Goal: Information Seeking & Learning: Find specific page/section

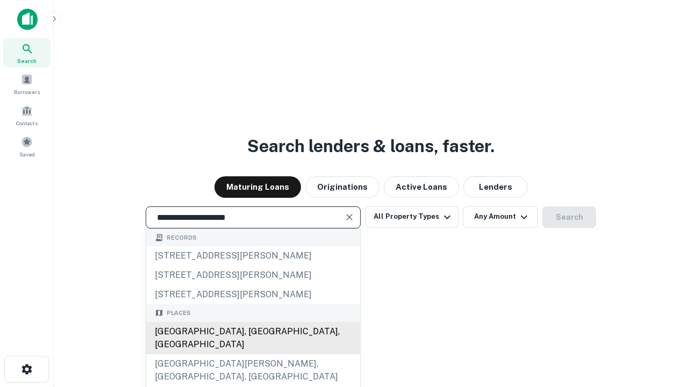
click at [253, 354] on div "[GEOGRAPHIC_DATA], [GEOGRAPHIC_DATA], [GEOGRAPHIC_DATA]" at bounding box center [253, 338] width 214 height 32
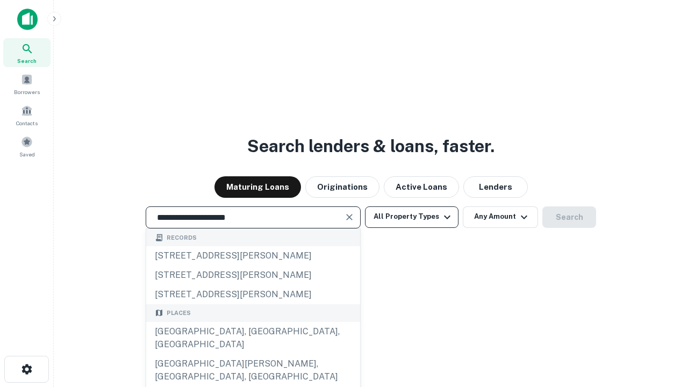
click at [412, 217] on button "All Property Types" at bounding box center [411, 216] width 93 height 21
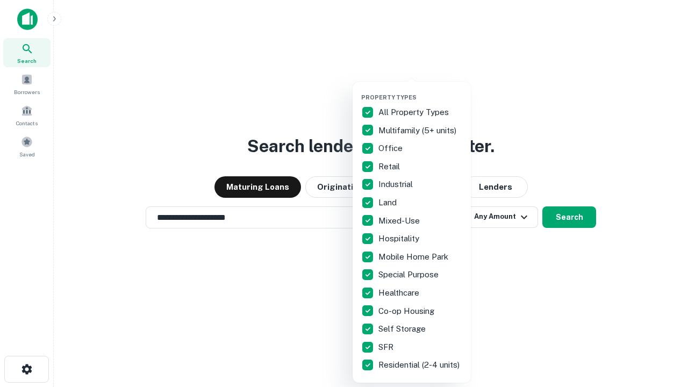
type input "**********"
click at [420, 90] on button "button" at bounding box center [420, 90] width 118 height 1
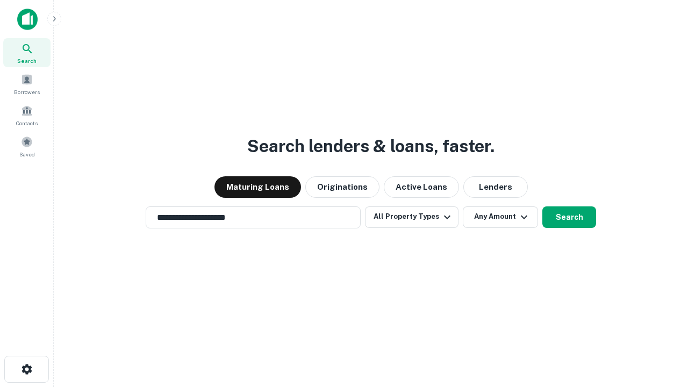
scroll to position [17, 0]
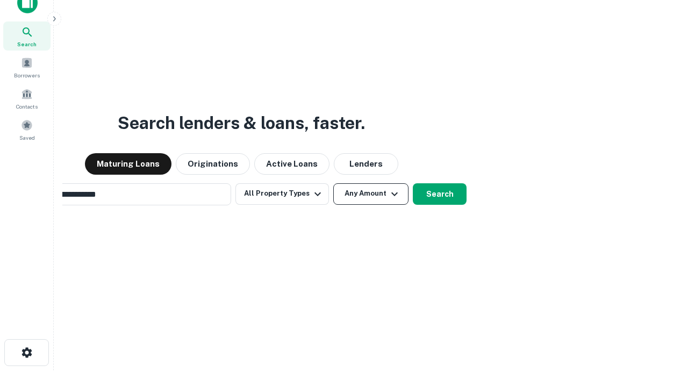
click at [333, 183] on button "Any Amount" at bounding box center [370, 193] width 75 height 21
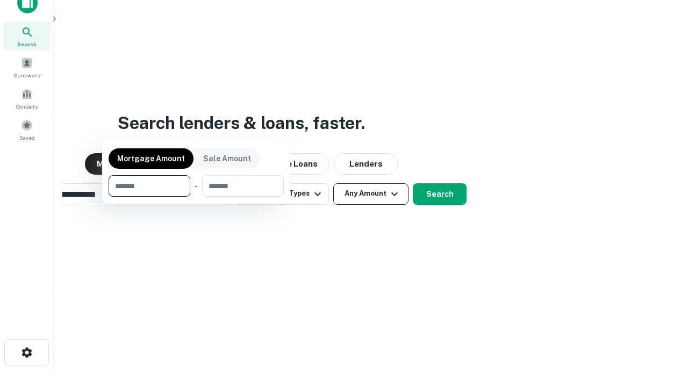
scroll to position [17, 0]
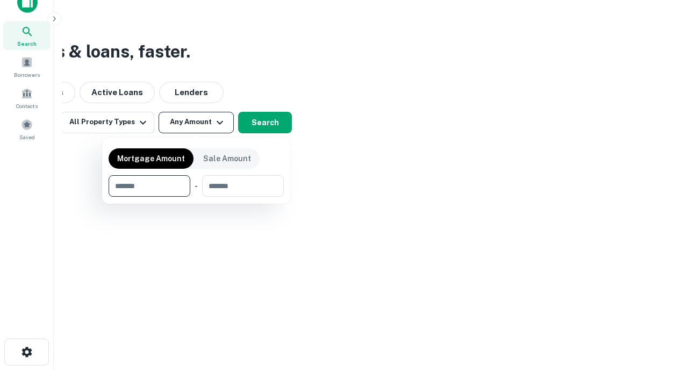
type input "*******"
click at [196, 197] on button "button" at bounding box center [196, 197] width 175 height 1
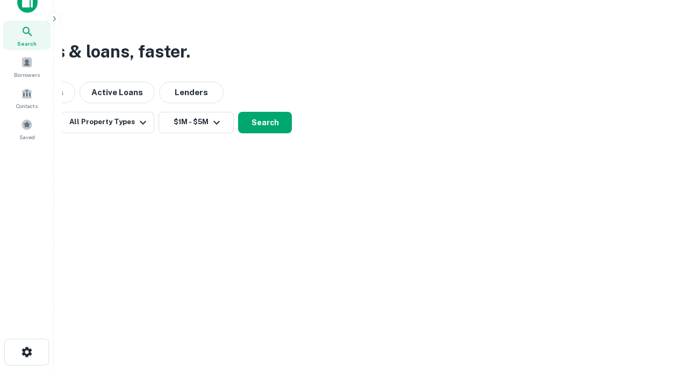
scroll to position [17, 0]
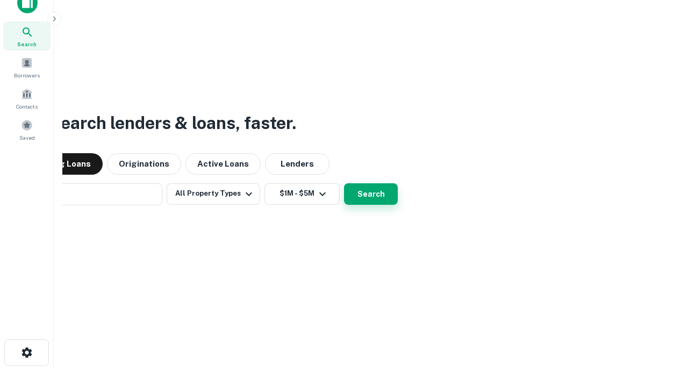
click at [344, 183] on button "Search" at bounding box center [371, 193] width 54 height 21
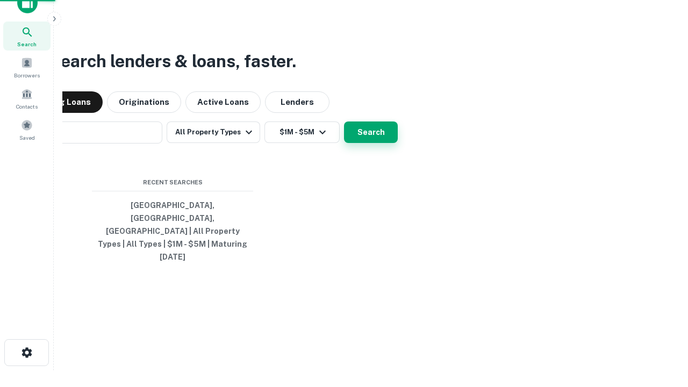
scroll to position [17, 0]
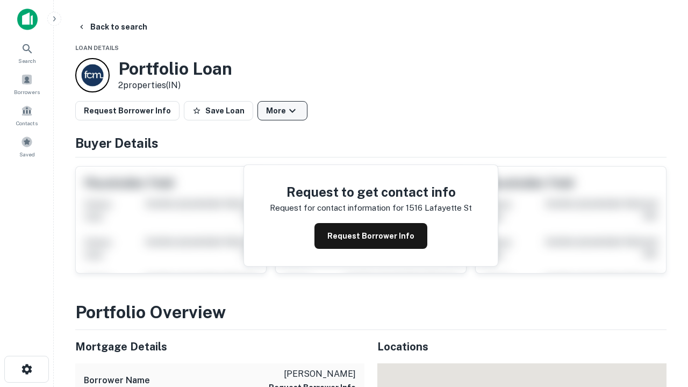
click at [282, 111] on button "More" at bounding box center [282, 110] width 50 height 19
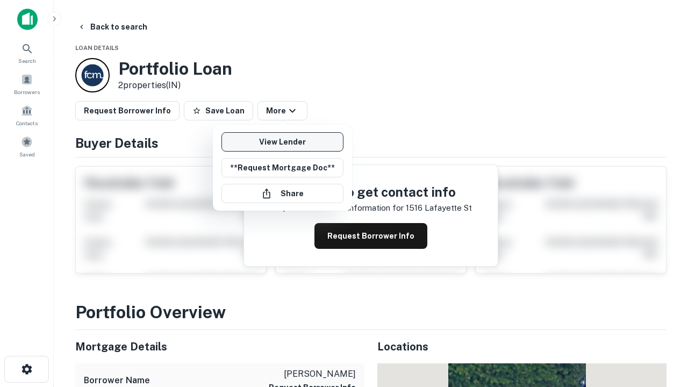
click at [282, 142] on link "View Lender" at bounding box center [282, 141] width 122 height 19
